Goal: Information Seeking & Learning: Learn about a topic

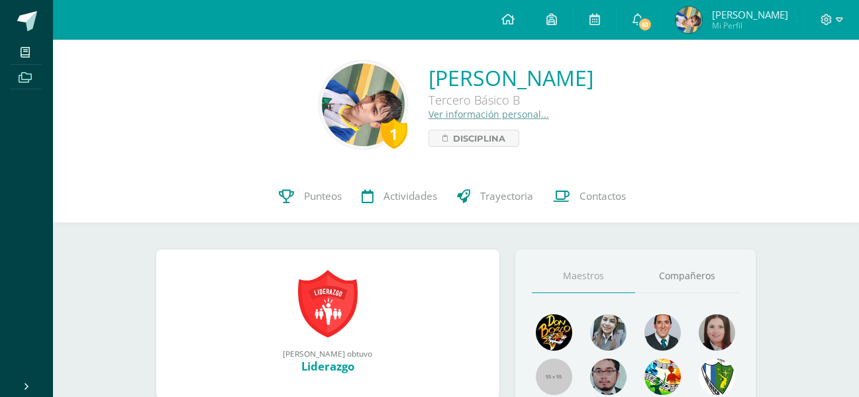
click at [34, 81] on span at bounding box center [26, 77] width 30 height 18
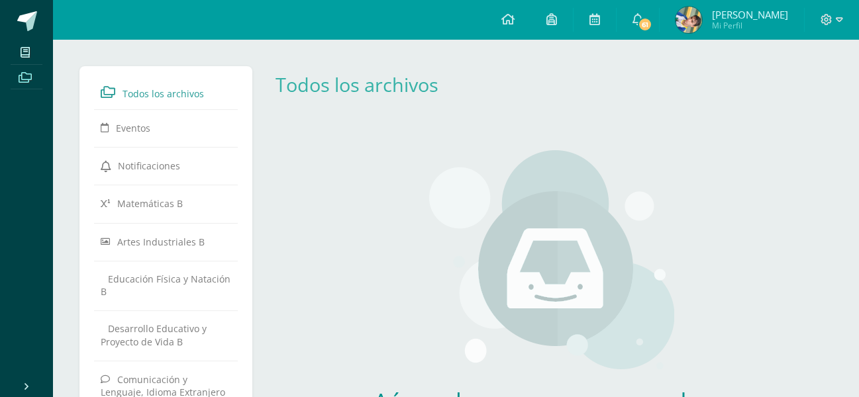
click at [27, 79] on icon at bounding box center [25, 77] width 13 height 11
click at [27, 73] on icon at bounding box center [25, 77] width 13 height 11
click at [30, 24] on span at bounding box center [27, 21] width 20 height 20
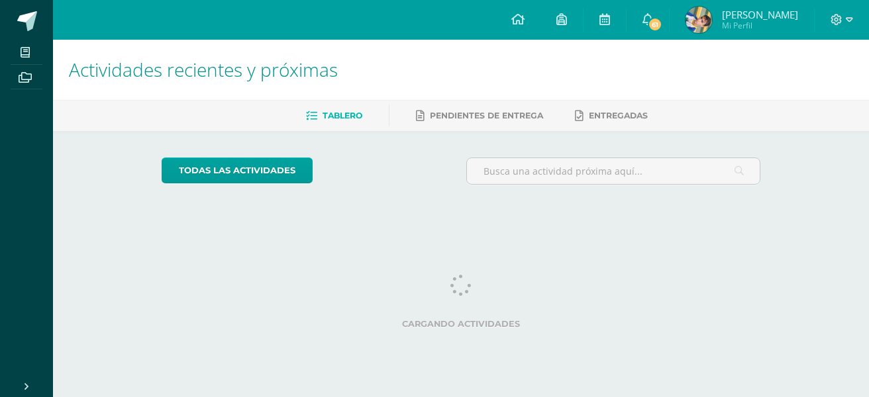
click at [32, 77] on icon at bounding box center [25, 77] width 13 height 11
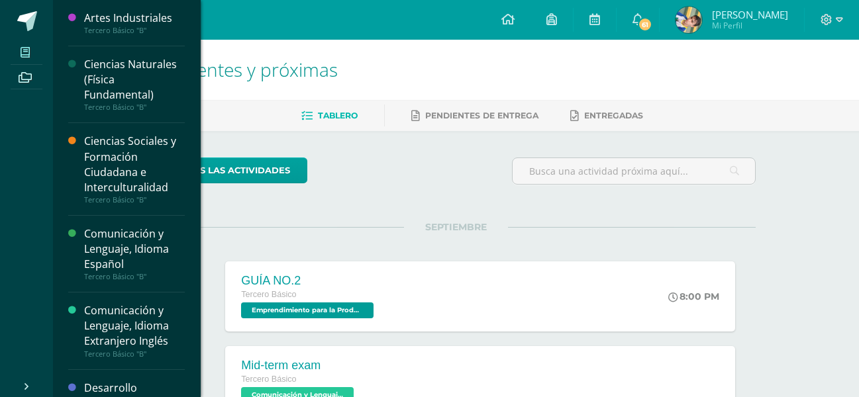
click at [23, 46] on span at bounding box center [26, 52] width 30 height 18
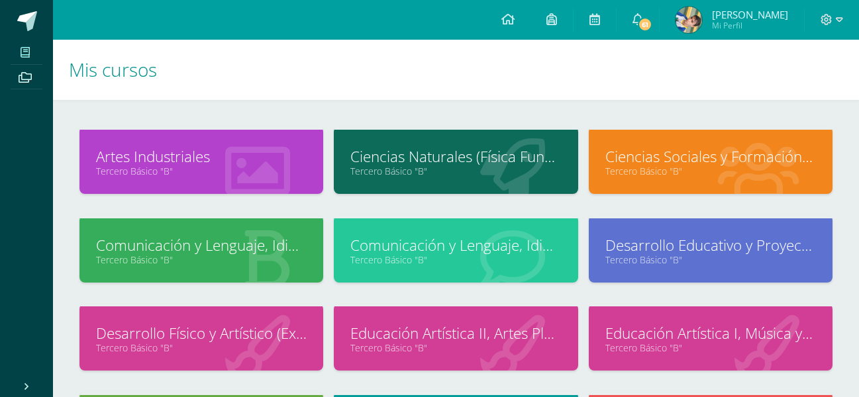
click at [384, 83] on h1 "Mis cursos" at bounding box center [456, 70] width 774 height 60
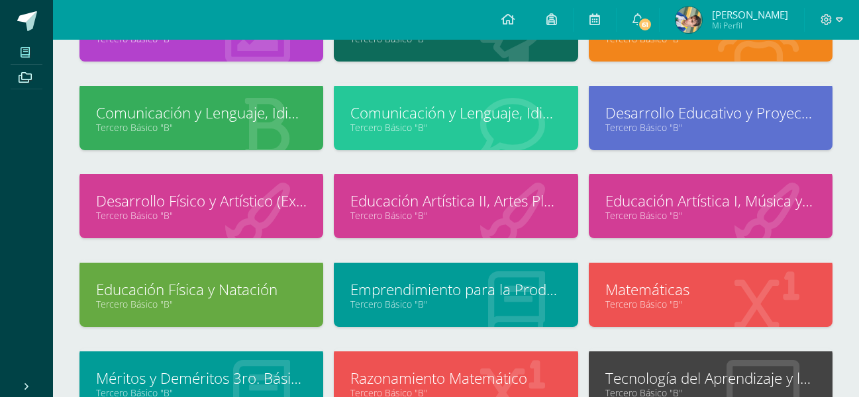
scroll to position [199, 0]
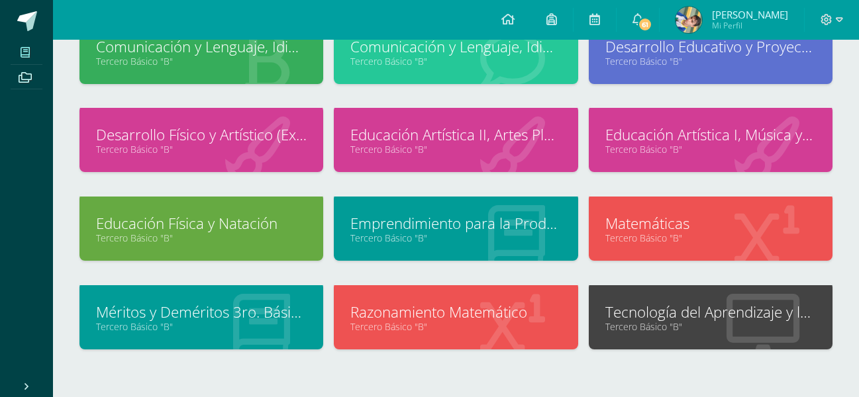
click at [506, 224] on link "Emprendimiento para la Productividad" at bounding box center [455, 223] width 211 height 21
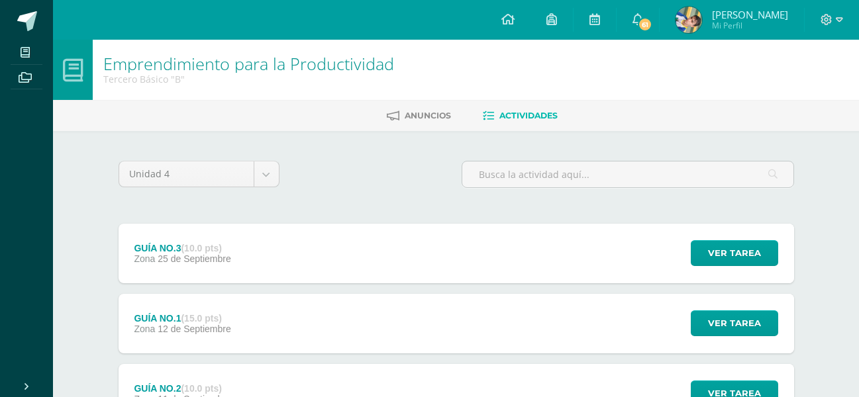
click at [556, 242] on div "GUÍA NO.3 (10.0 pts) Zona [DATE] Ver tarea GUÍA NO.3 Emprendimiento para la Pro…" at bounding box center [456, 254] width 675 height 60
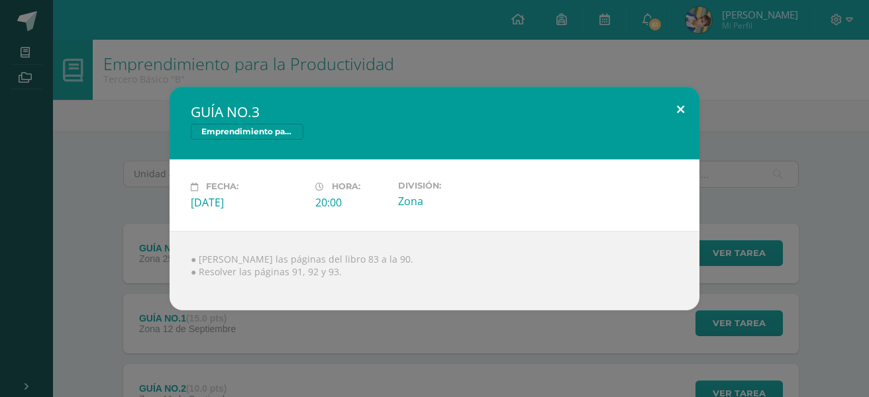
click at [681, 109] on button at bounding box center [680, 109] width 38 height 45
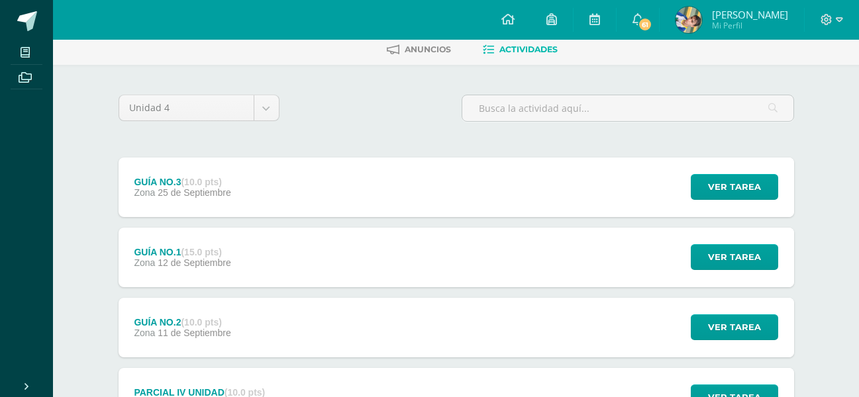
scroll to position [132, 0]
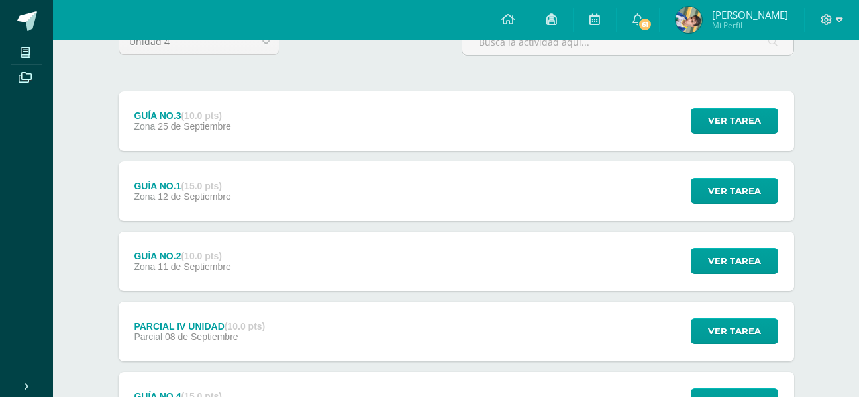
click at [407, 189] on div "GUÍA NO.1 (15.0 pts) Zona 12 de Septiembre Ver tarea GUÍA NO.1 Emprendimiento p…" at bounding box center [456, 192] width 675 height 60
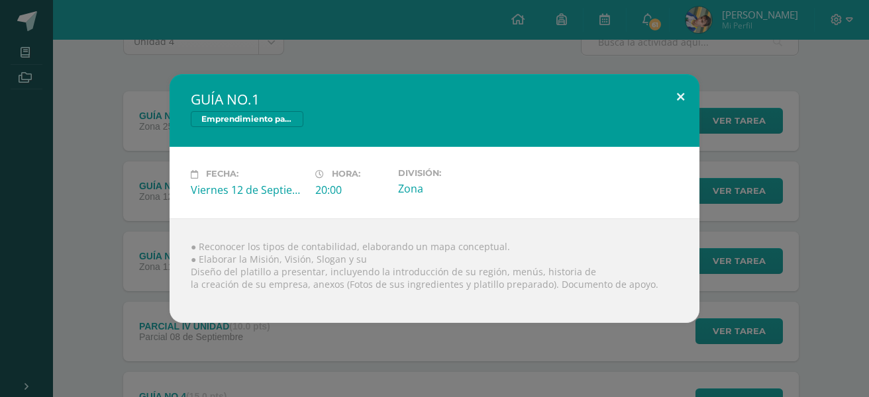
click at [687, 102] on button at bounding box center [680, 96] width 38 height 45
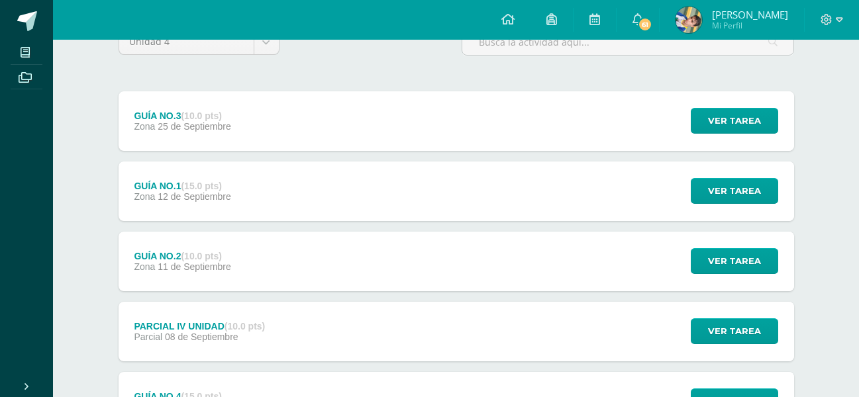
scroll to position [255, 0]
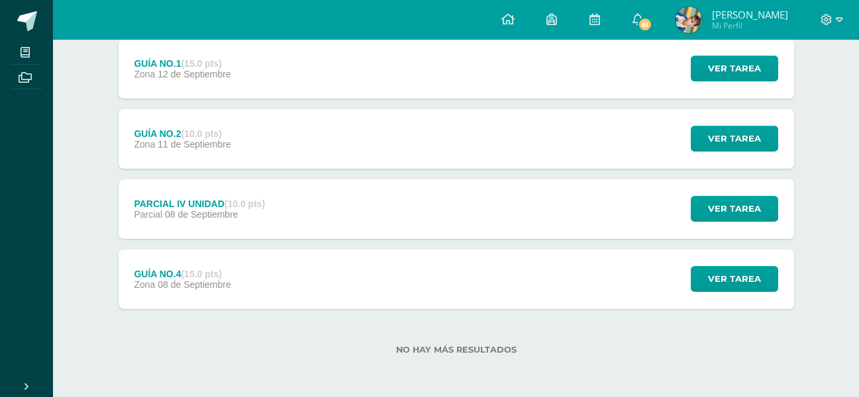
click at [276, 157] on div "GUÍA NO.2 (10.0 pts) Zona 11 de Septiembre Ver tarea GUÍA NO.2 Emprendimiento p…" at bounding box center [456, 139] width 675 height 60
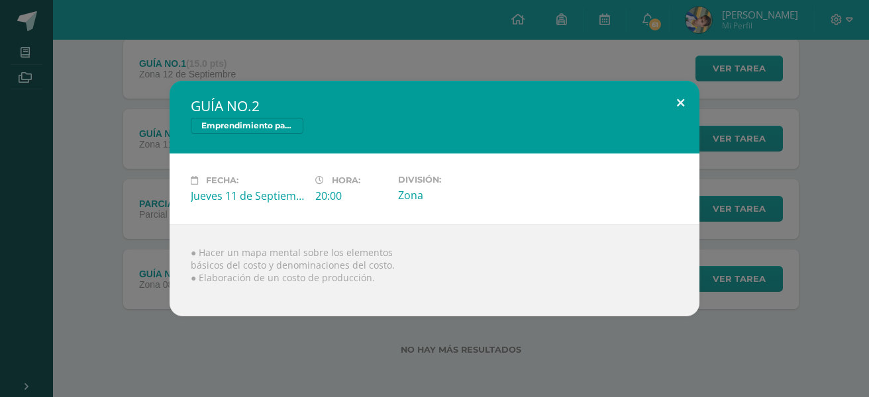
click at [687, 104] on button at bounding box center [680, 103] width 38 height 45
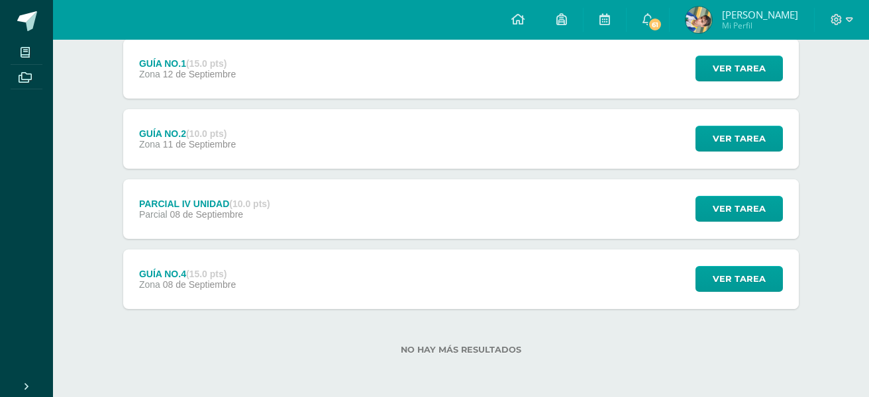
click at [301, 262] on div "● Hacer un mapa mental sobre los elementos básicos del costo y denominaciones d…" at bounding box center [434, 263] width 477 height 83
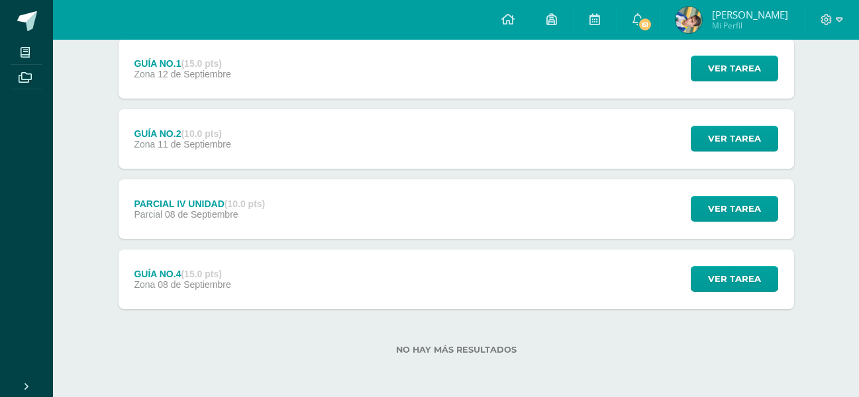
click at [244, 276] on div "GUÍA NO.4 (15.0 pts) Zona 08 de Septiembre" at bounding box center [183, 280] width 128 height 60
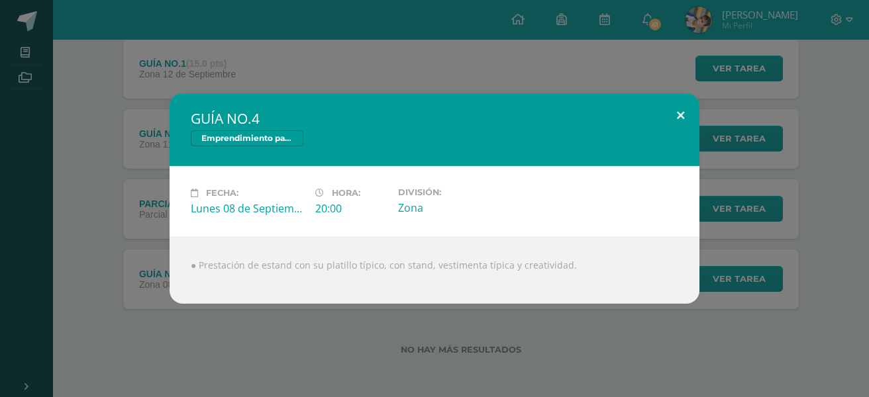
click at [673, 107] on button at bounding box center [680, 115] width 38 height 45
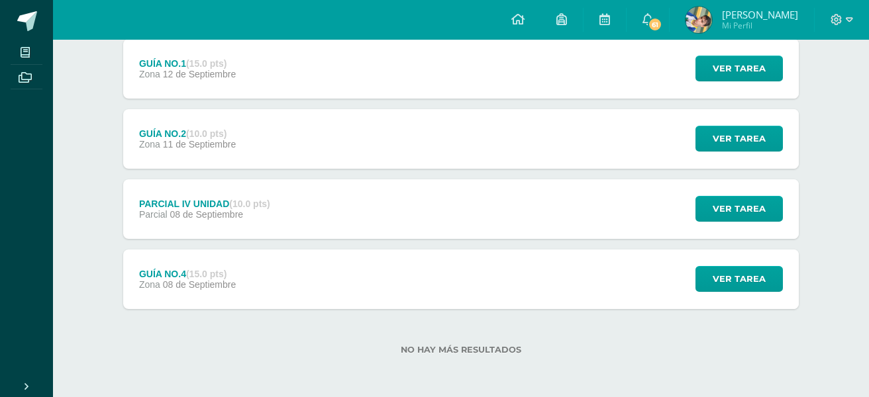
click at [219, 221] on div "PARCIAL IV UNIDAD (10.0 pts) Parcial 08 de Septiembre" at bounding box center [204, 209] width 163 height 60
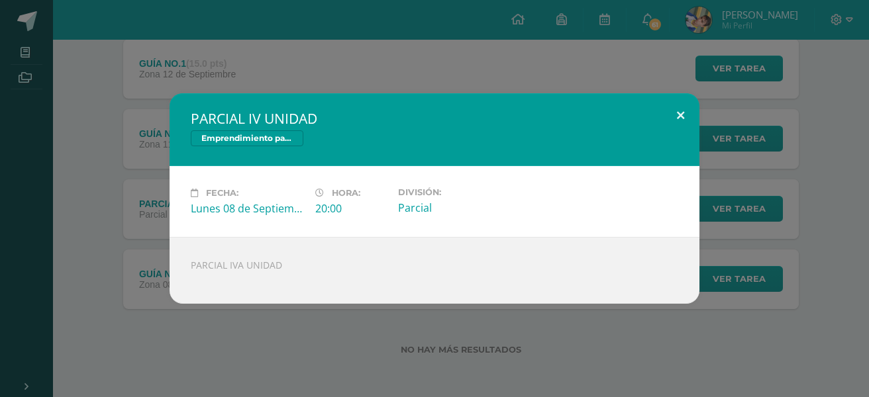
click at [678, 122] on button at bounding box center [680, 115] width 38 height 45
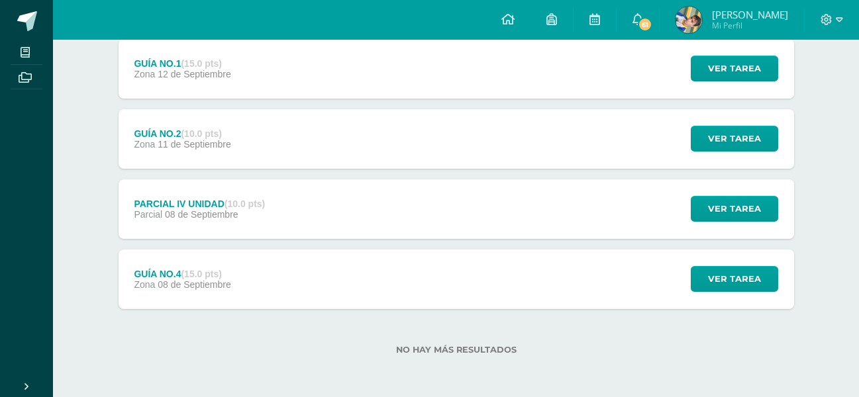
scroll to position [189, 0]
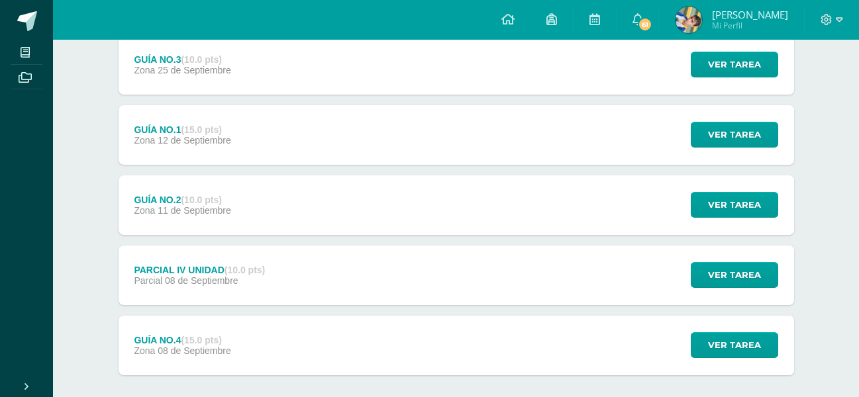
click at [216, 86] on div "GUÍA NO.3 (10.0 pts) Zona 25 de Septiembre" at bounding box center [183, 65] width 128 height 60
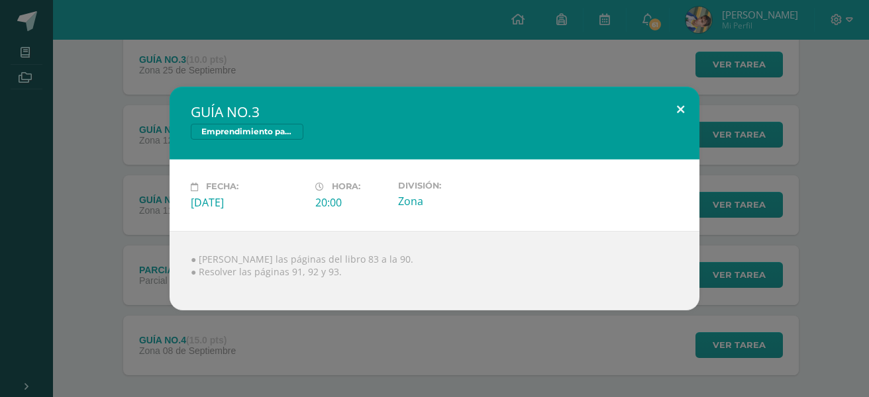
click at [682, 111] on button at bounding box center [680, 109] width 38 height 45
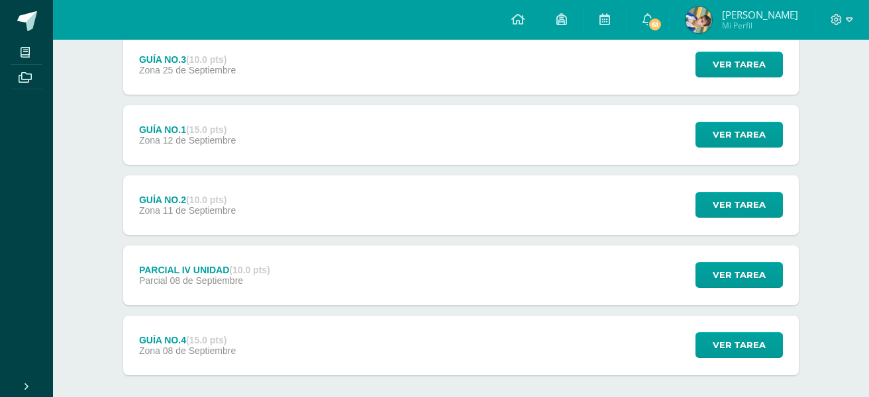
click at [182, 253] on div "GUÍA NO.3 Emprendimiento para la Productividad Fecha: Jueves 25 de Septiembre H…" at bounding box center [434, 198] width 858 height 223
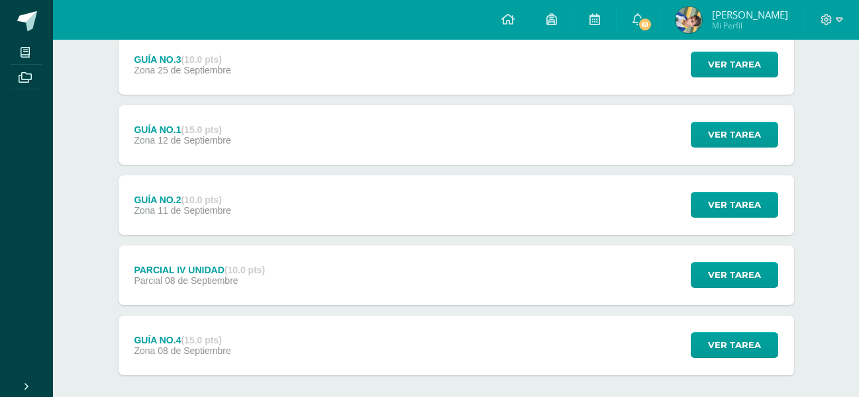
click at [184, 274] on div "PARCIAL IV UNIDAD (10.0 pts)" at bounding box center [199, 270] width 131 height 11
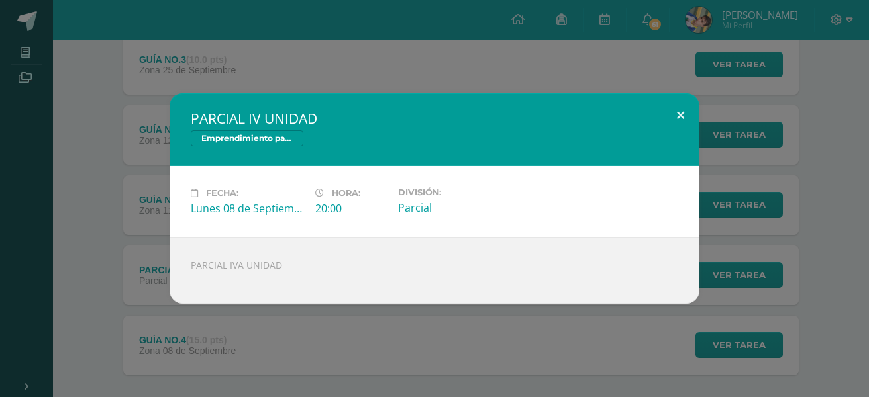
click at [684, 115] on button at bounding box center [680, 115] width 38 height 45
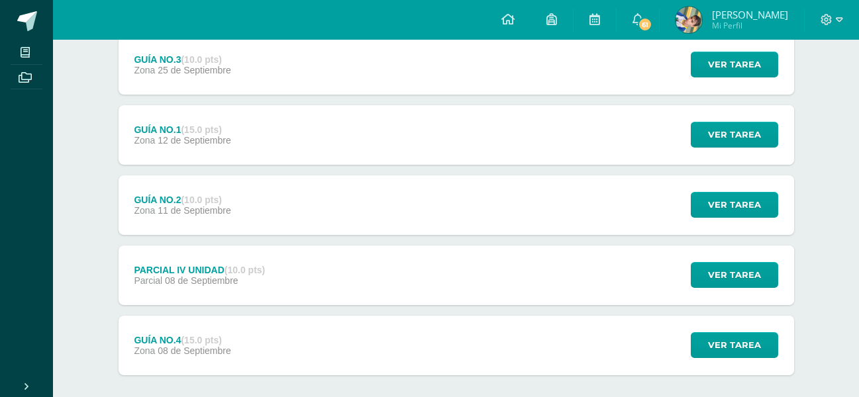
click at [203, 208] on span "11 de Septiembre" at bounding box center [194, 210] width 73 height 11
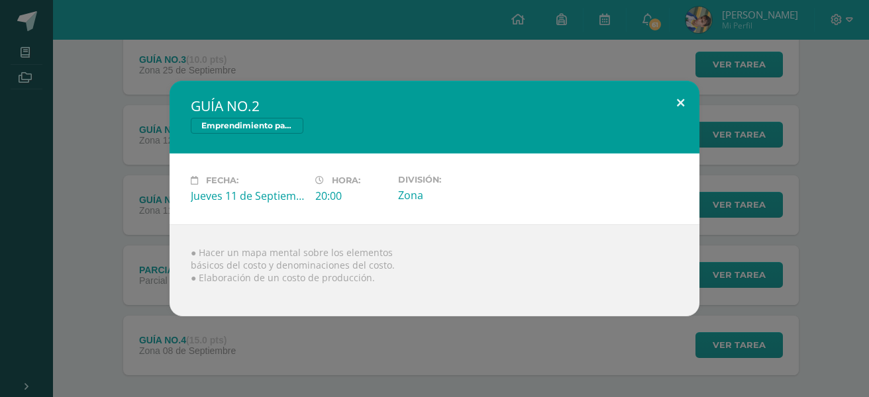
click at [681, 97] on button at bounding box center [680, 103] width 38 height 45
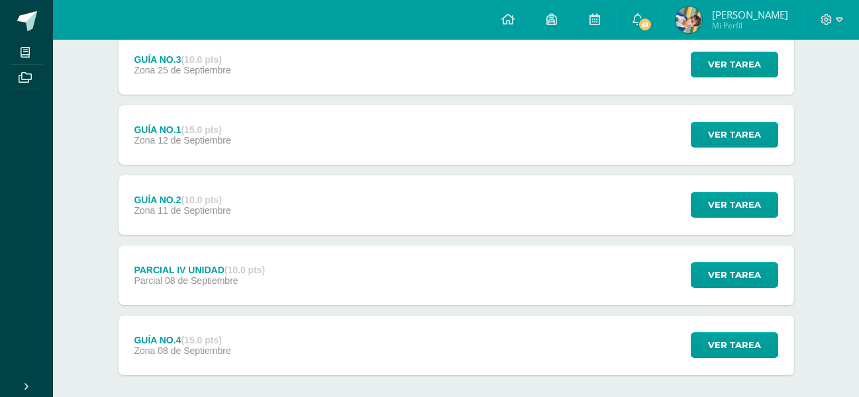
click at [228, 285] on span "08 de Septiembre" at bounding box center [201, 280] width 73 height 11
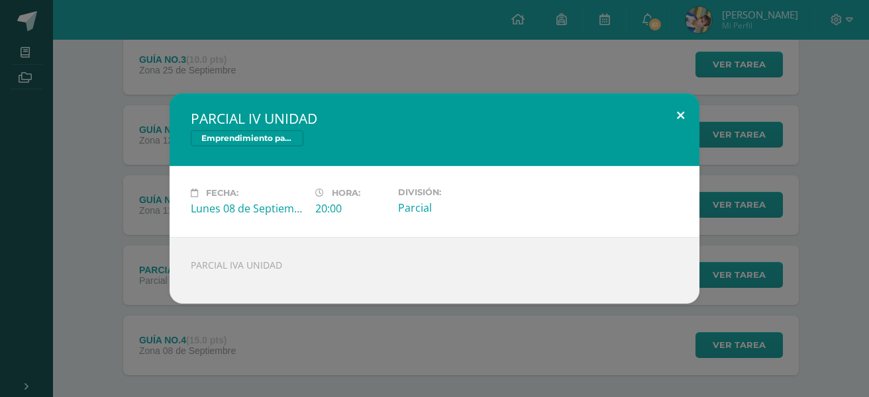
click at [677, 126] on button at bounding box center [680, 115] width 38 height 45
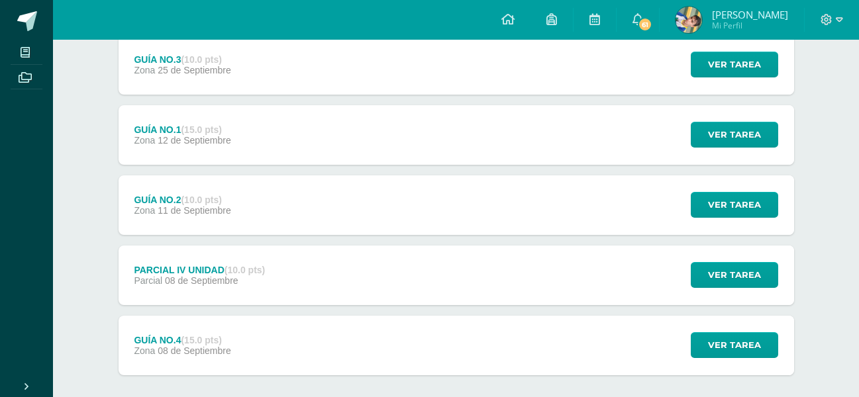
click at [202, 352] on span "08 de Septiembre" at bounding box center [194, 351] width 73 height 11
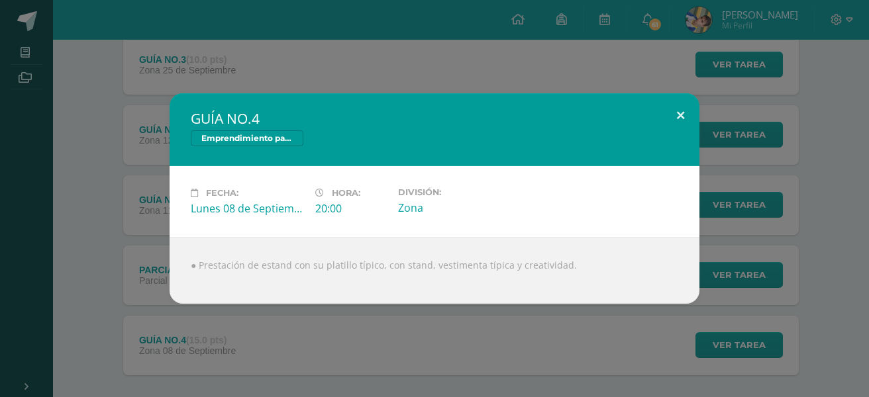
click at [683, 106] on button at bounding box center [680, 115] width 38 height 45
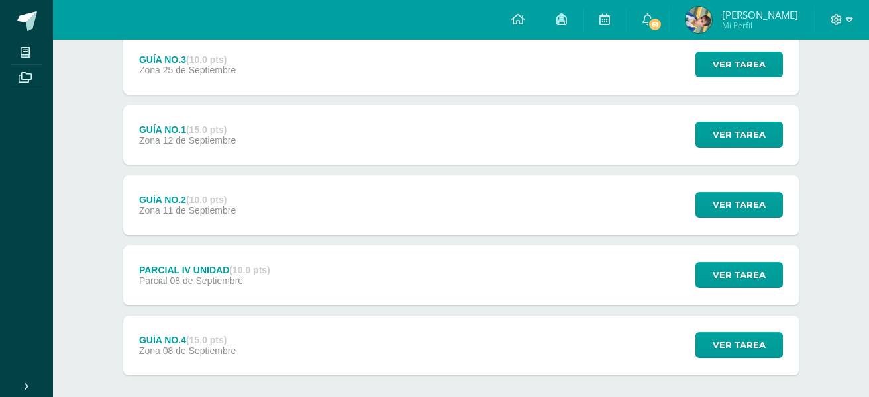
click at [313, 89] on div "GUÍA NO.4 Emprendimiento para la Productividad Fecha: Lunes 08 de Septiembre Ho…" at bounding box center [434, 198] width 869 height 397
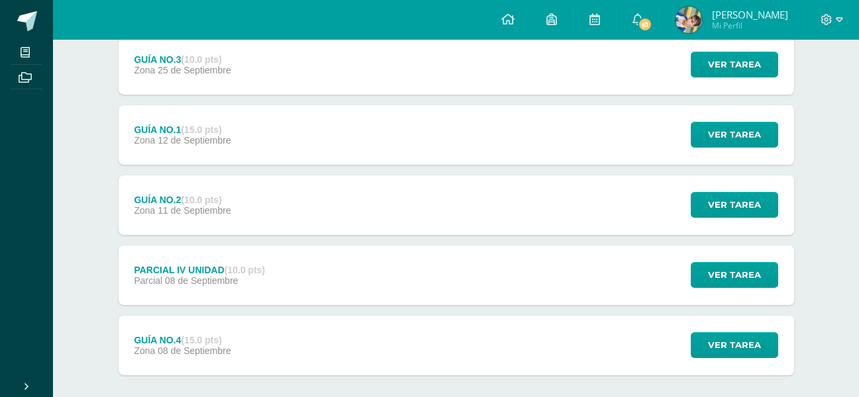
click at [204, 81] on div "GUÍA NO.3 (10.0 pts) Zona 25 de Septiembre" at bounding box center [183, 65] width 128 height 60
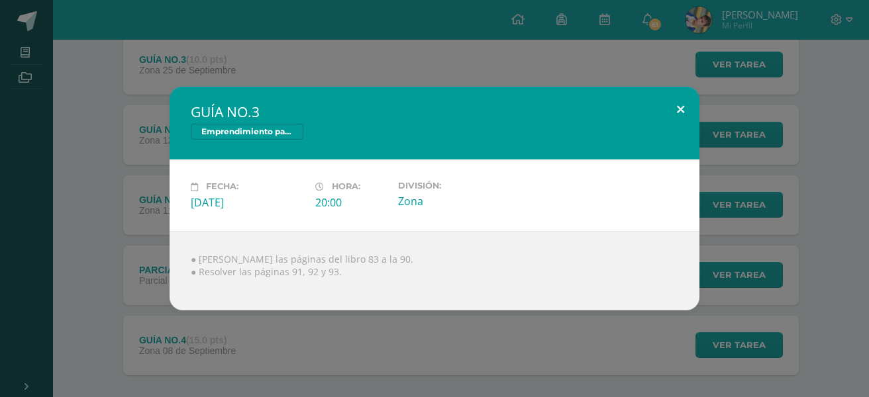
drag, startPoint x: 681, startPoint y: 101, endPoint x: 527, endPoint y: 141, distance: 159.3
click at [681, 103] on button at bounding box center [680, 109] width 38 height 45
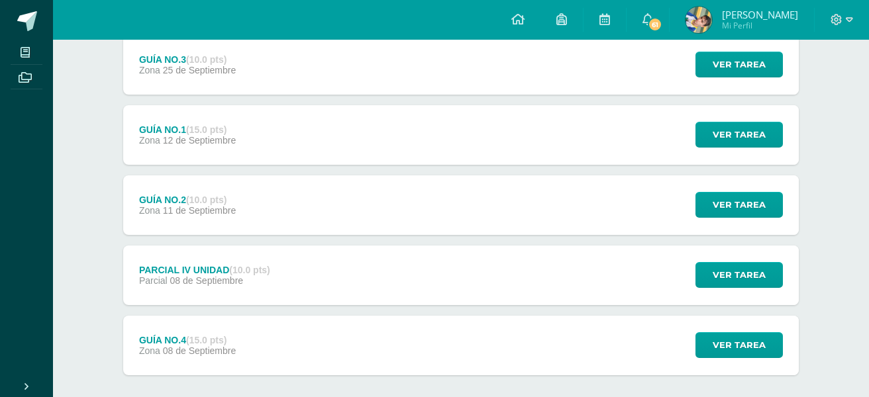
click at [296, 175] on div "Fecha: Jueves 25 de Septiembre Hora: 20:00 División: Zona" at bounding box center [434, 196] width 477 height 64
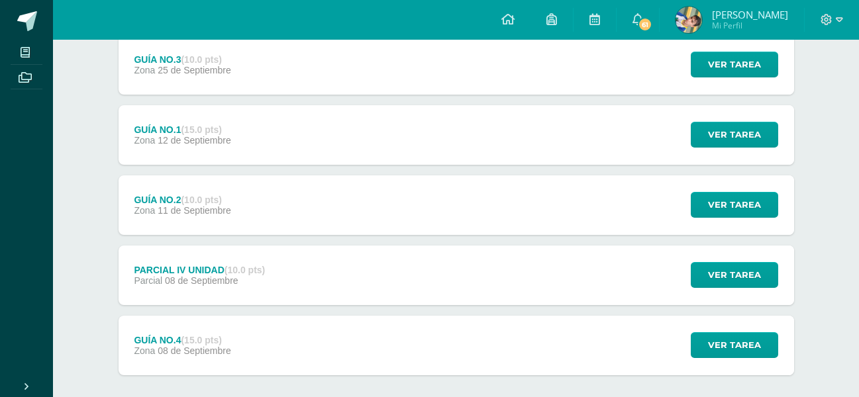
click at [295, 135] on div "GUÍA NO.1 (15.0 pts) Zona 12 de Septiembre Ver tarea GUÍA NO.1 Emprendimiento p…" at bounding box center [456, 135] width 675 height 60
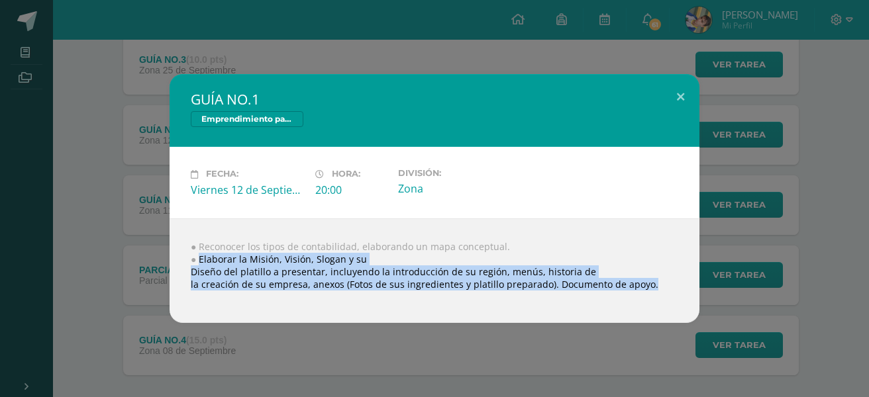
drag, startPoint x: 201, startPoint y: 264, endPoint x: 671, endPoint y: 286, distance: 470.0
click at [671, 286] on div "● Reconocer los tipos de contabilidad, elaborando un mapa conceptual. ● Elabora…" at bounding box center [435, 270] width 530 height 105
copy div "Elaborar la Misión, Visión, Slogan y su Diseño del platillo a presentar, incluy…"
click at [675, 86] on button at bounding box center [680, 96] width 38 height 45
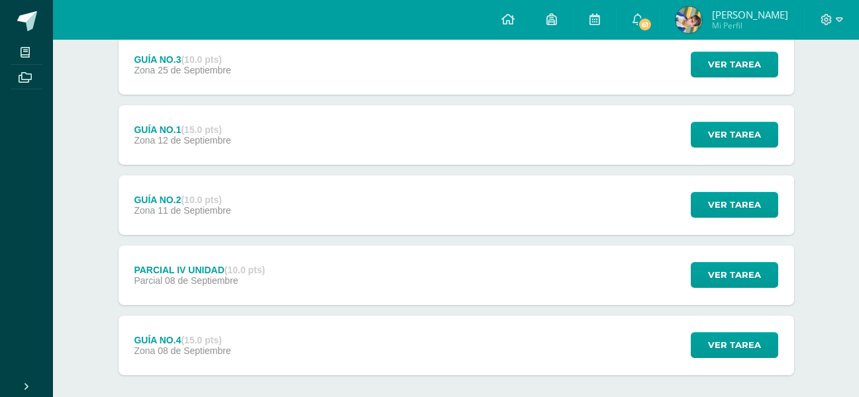
click at [725, 224] on div "Ver tarea" at bounding box center [732, 205] width 123 height 60
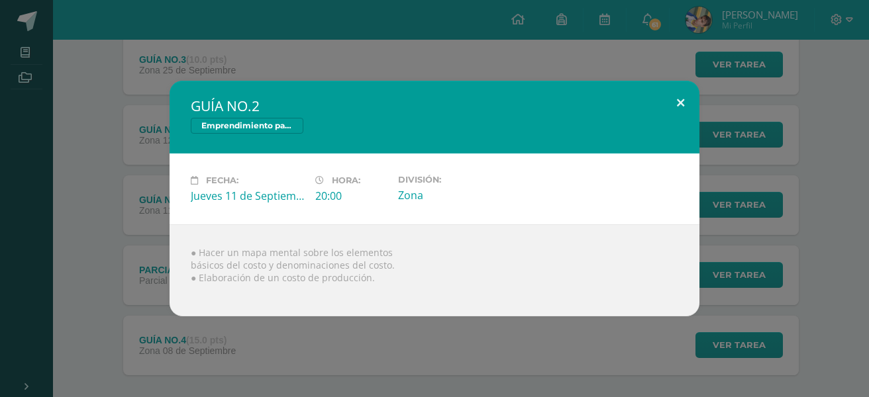
click at [694, 110] on button at bounding box center [680, 103] width 38 height 45
